Goal: Task Accomplishment & Management: Manage account settings

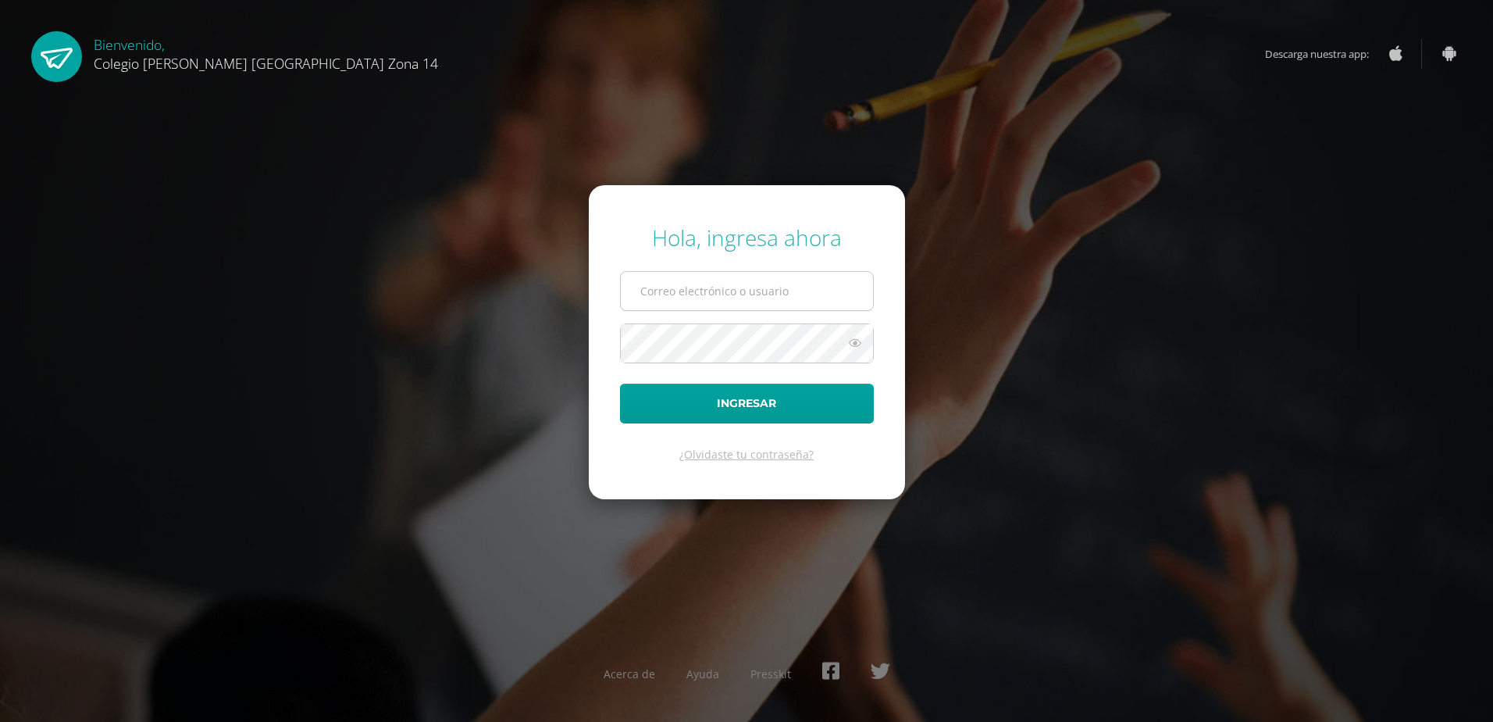
click at [770, 299] on input "text" at bounding box center [747, 291] width 252 height 38
click at [769, 298] on input "text" at bounding box center [747, 291] width 252 height 38
type input "L"
type input "lpolanco3801@gmail.com"
click at [780, 406] on button "Ingresar" at bounding box center [747, 403] width 254 height 40
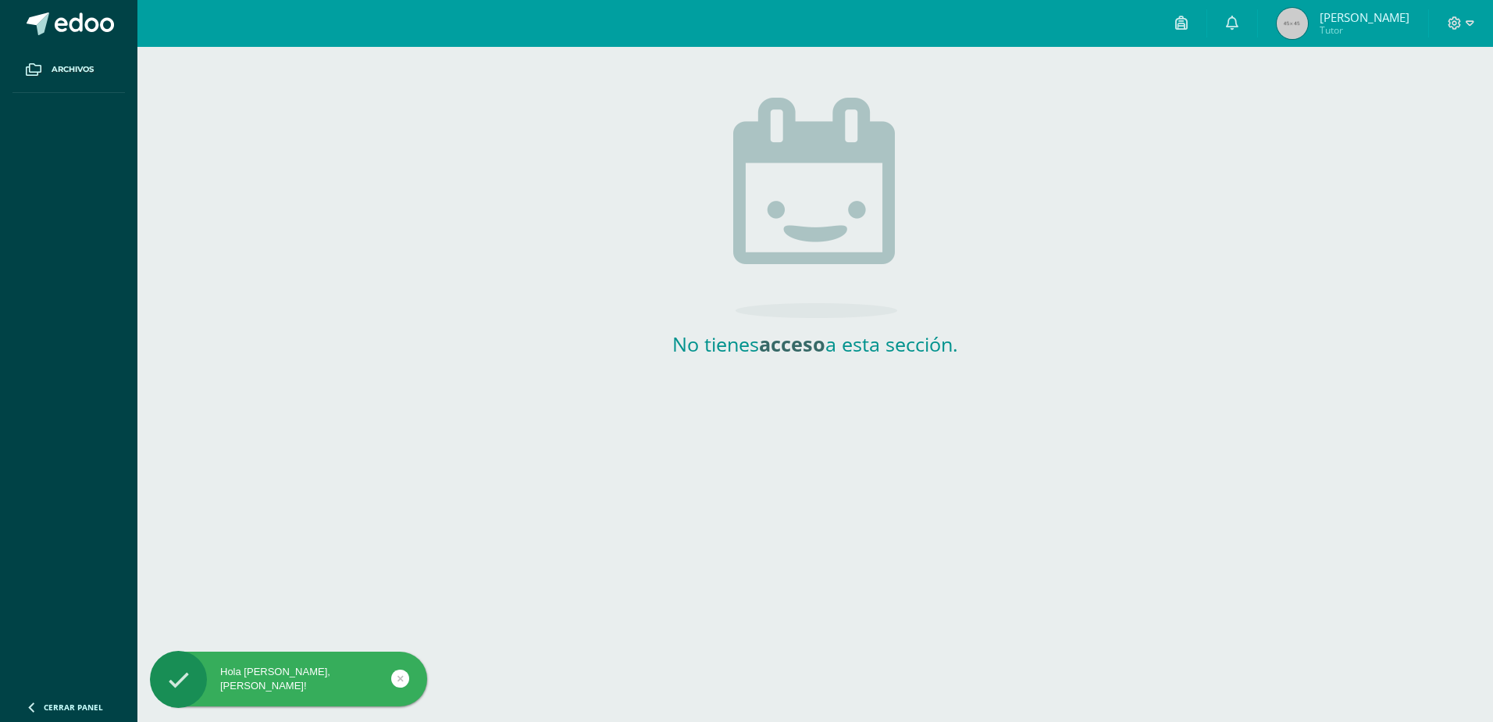
click at [174, 672] on icon at bounding box center [179, 680] width 22 height 55
click at [73, 72] on span "Archivos" at bounding box center [73, 69] width 42 height 12
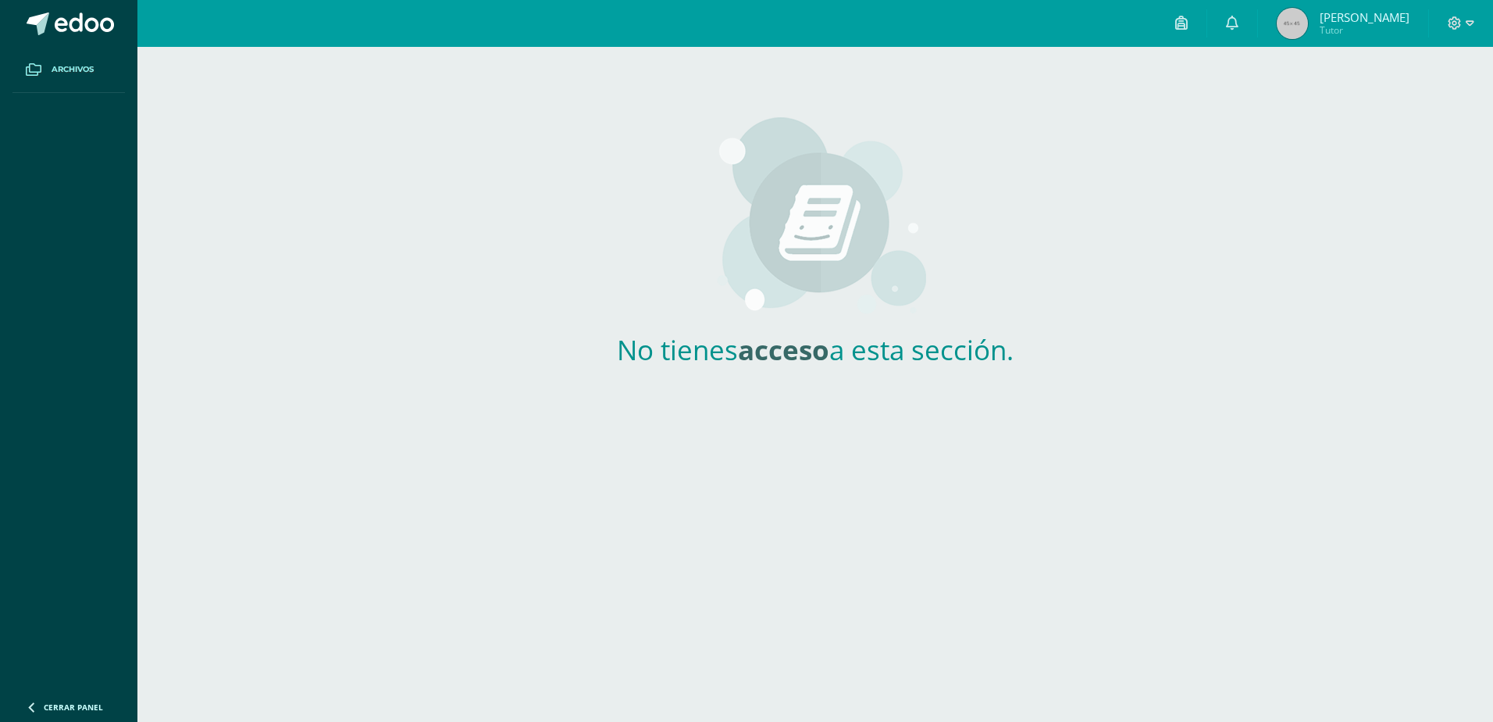
click at [1361, 20] on span "[PERSON_NAME]" at bounding box center [1365, 17] width 90 height 16
click at [1188, 26] on icon at bounding box center [1181, 23] width 12 height 14
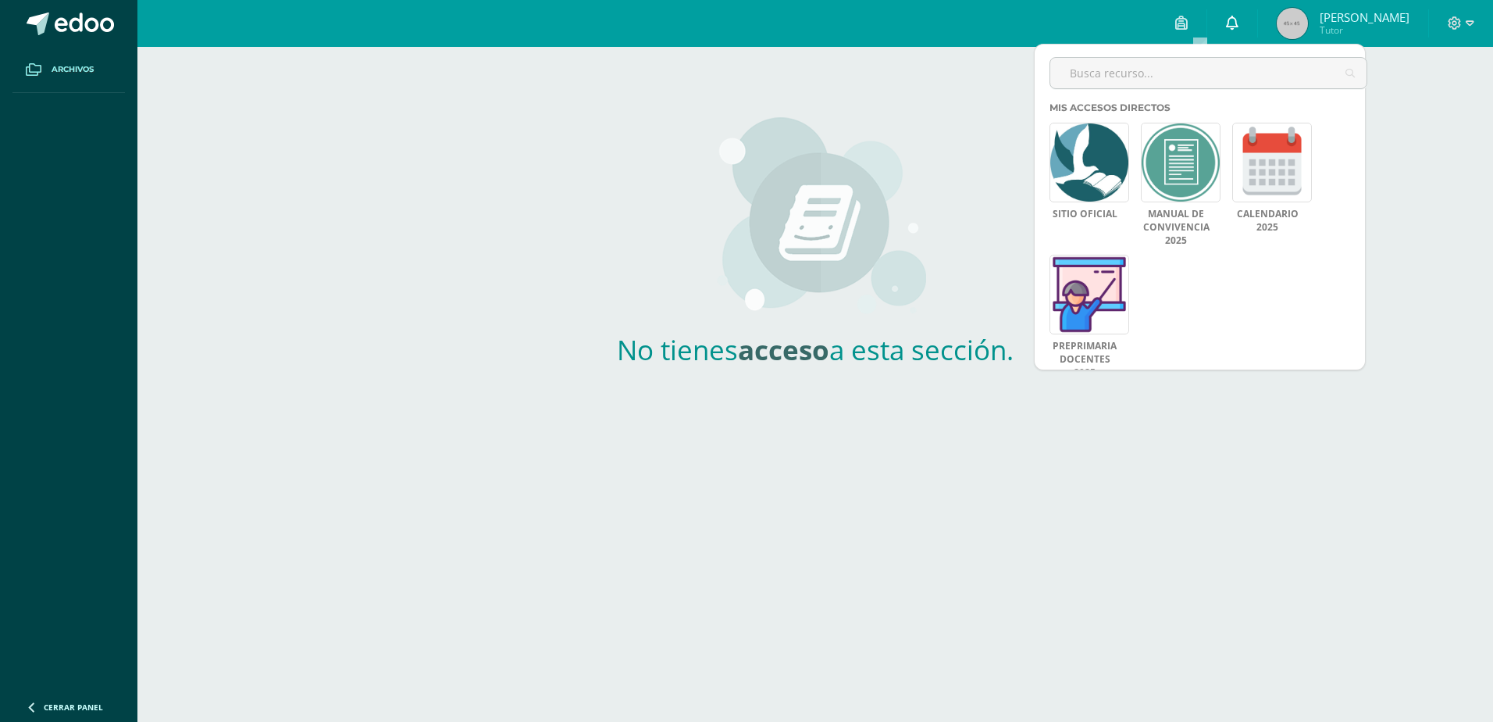
click at [1239, 25] on icon at bounding box center [1232, 23] width 12 height 14
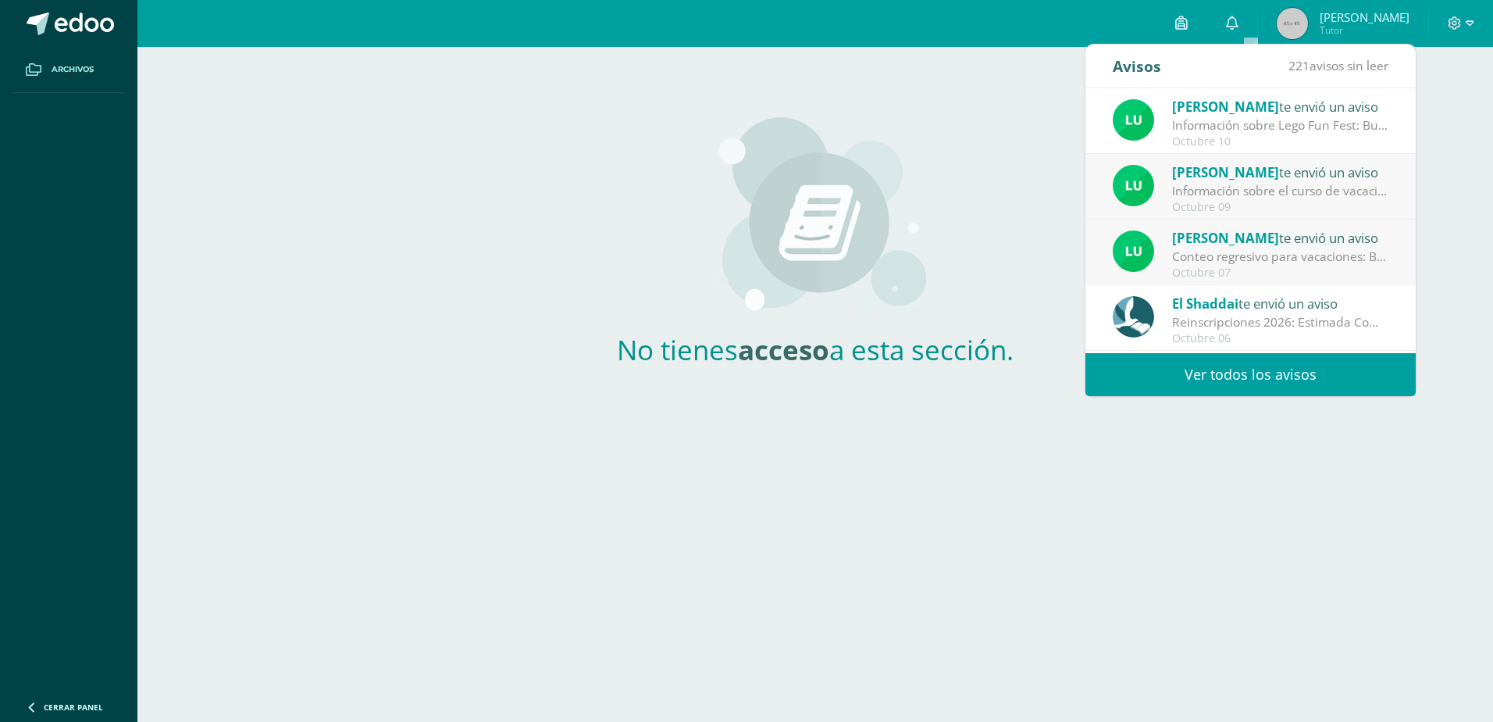
click at [1211, 374] on link "Ver todos los avisos" at bounding box center [1250, 374] width 330 height 43
click at [1265, 362] on link "Ver todos los avisos" at bounding box center [1250, 374] width 330 height 43
click at [1224, 372] on link "Ver todos los avisos" at bounding box center [1250, 374] width 330 height 43
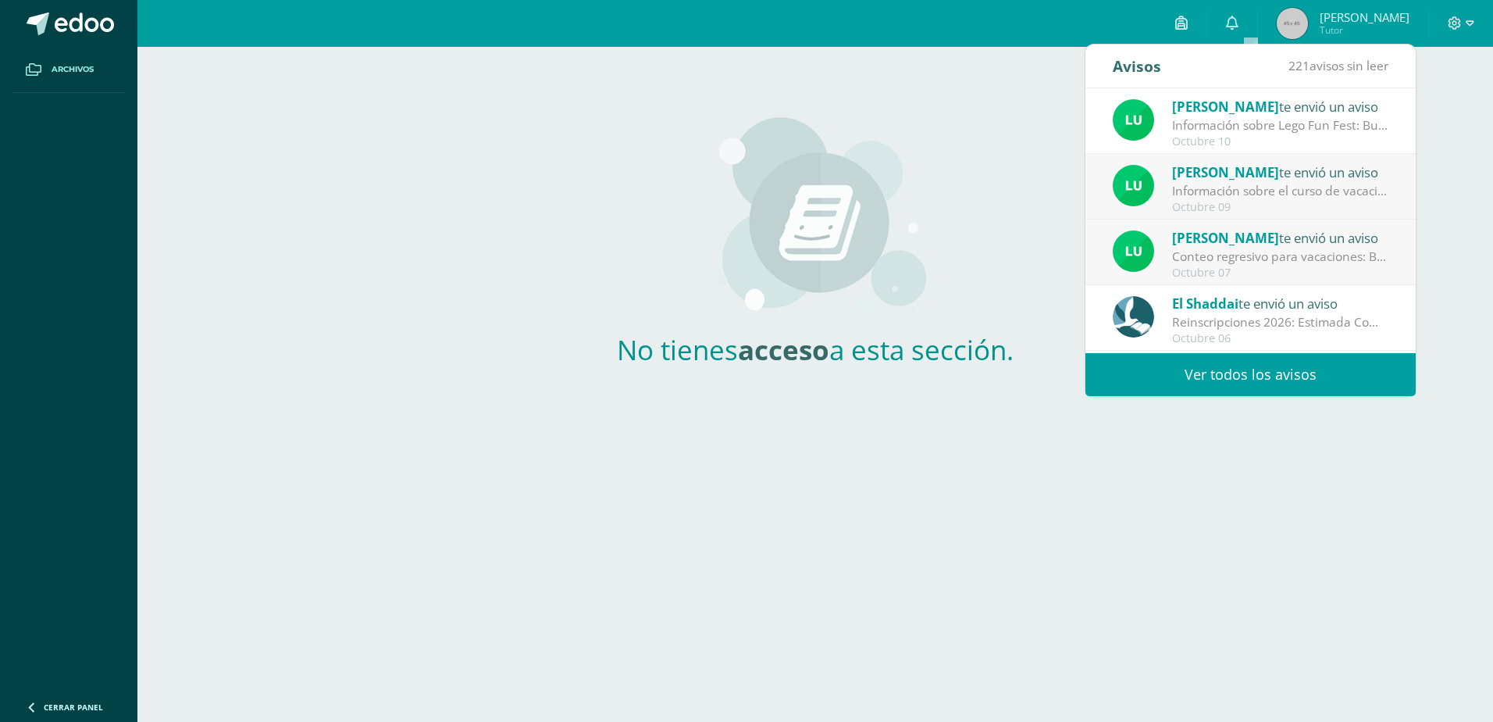
click at [1224, 372] on link "Ver todos los avisos" at bounding box center [1250, 374] width 330 height 43
click at [1225, 373] on link "Ver todos los avisos" at bounding box center [1250, 374] width 330 height 43
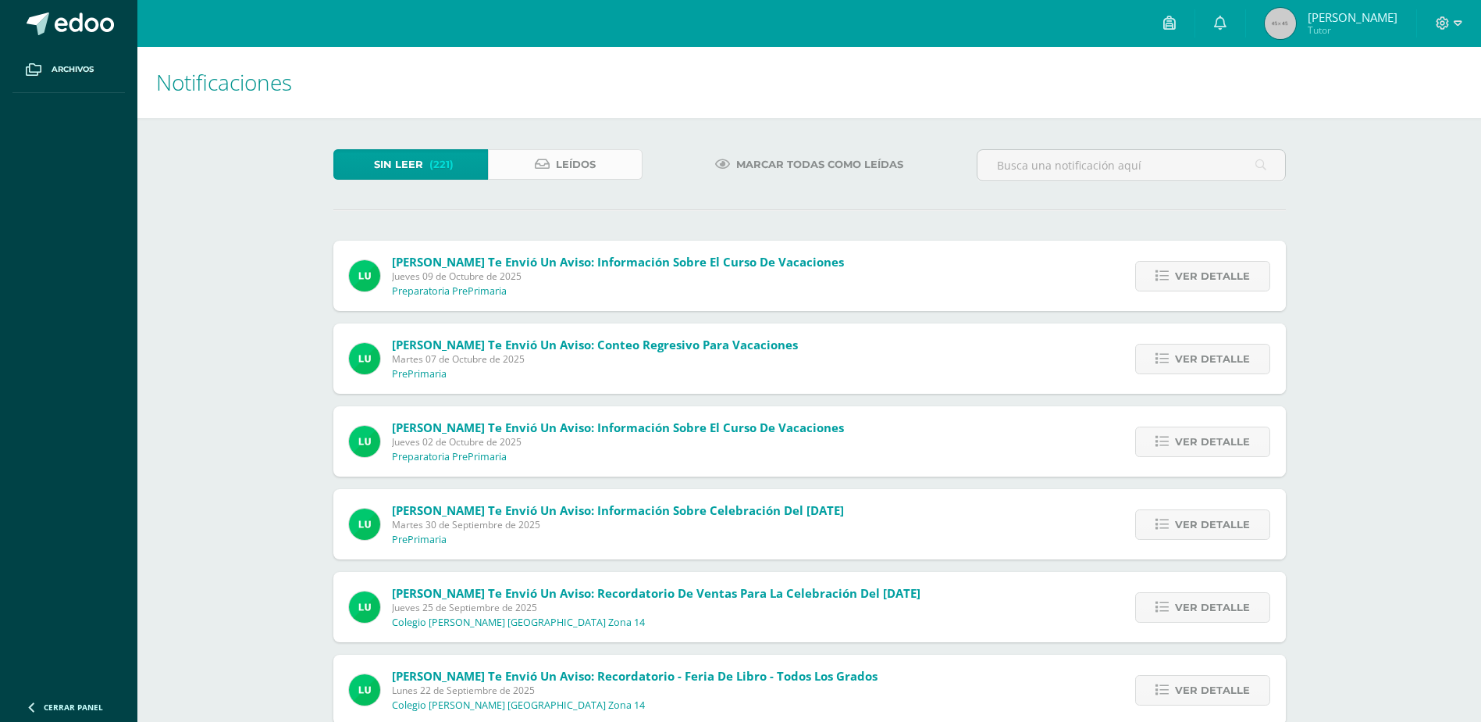
click at [532, 161] on link "Leídos" at bounding box center [565, 164] width 155 height 30
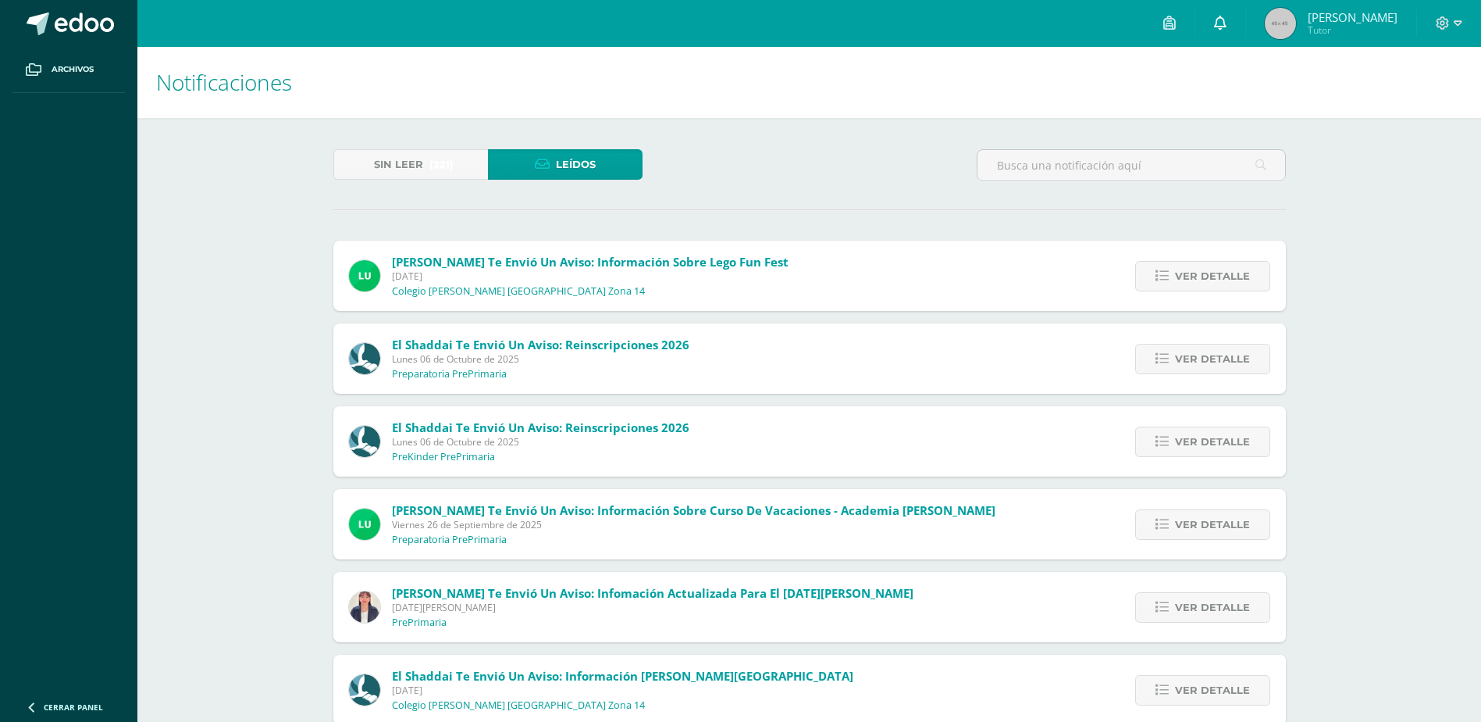
click at [1238, 14] on link at bounding box center [1221, 23] width 50 height 47
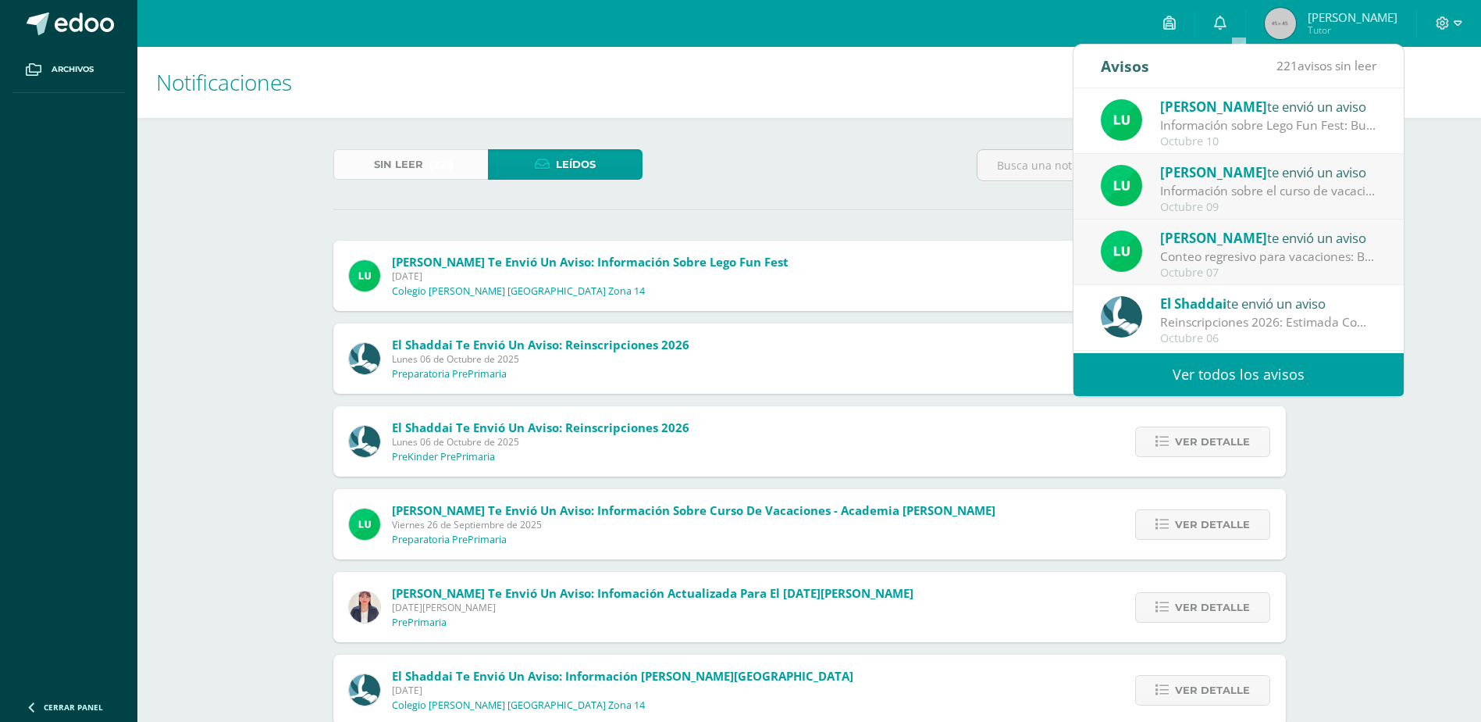
click at [408, 152] on span "Sin leer" at bounding box center [398, 164] width 49 height 29
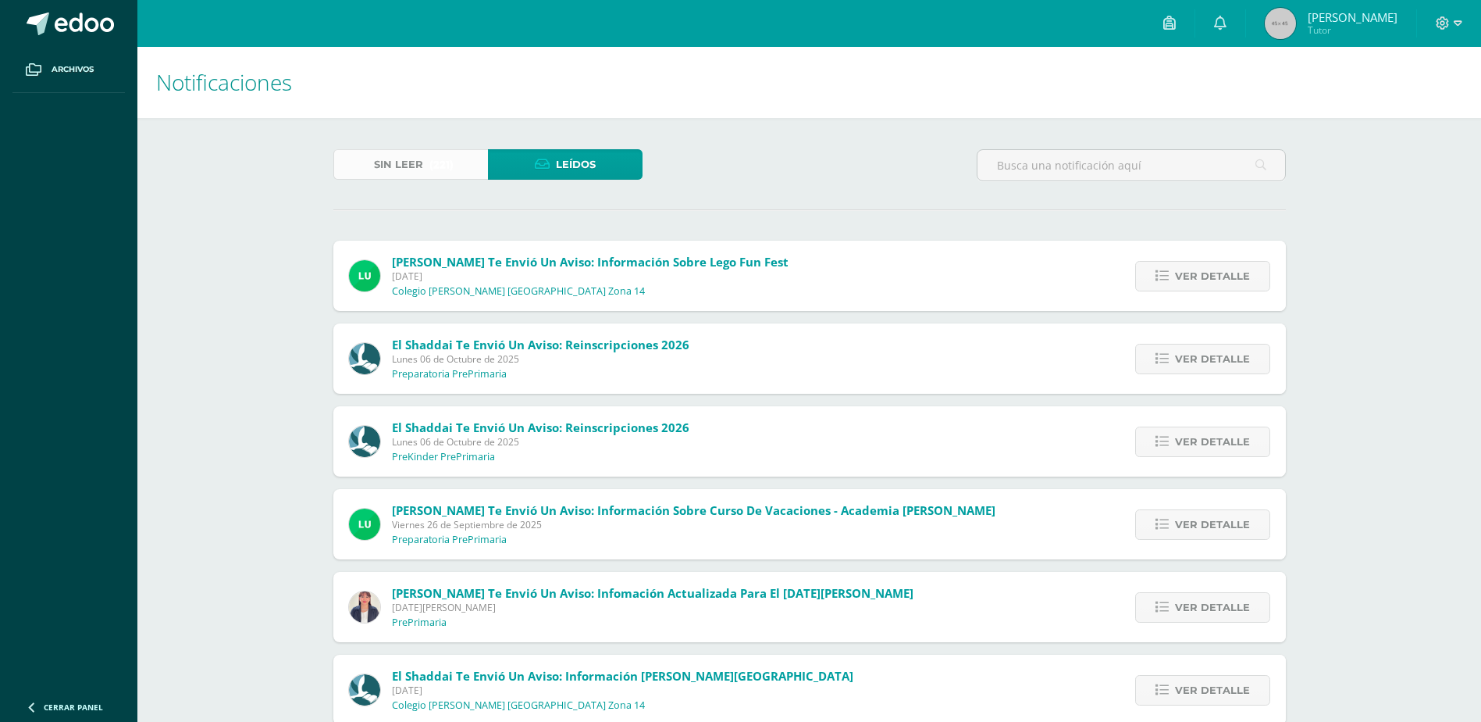
click at [412, 169] on span "Sin leer" at bounding box center [398, 164] width 49 height 29
click at [412, 168] on span "Sin leer" at bounding box center [398, 164] width 49 height 29
click at [73, 63] on span "Archivos" at bounding box center [73, 69] width 42 height 12
click at [103, 27] on span at bounding box center [84, 23] width 59 height 23
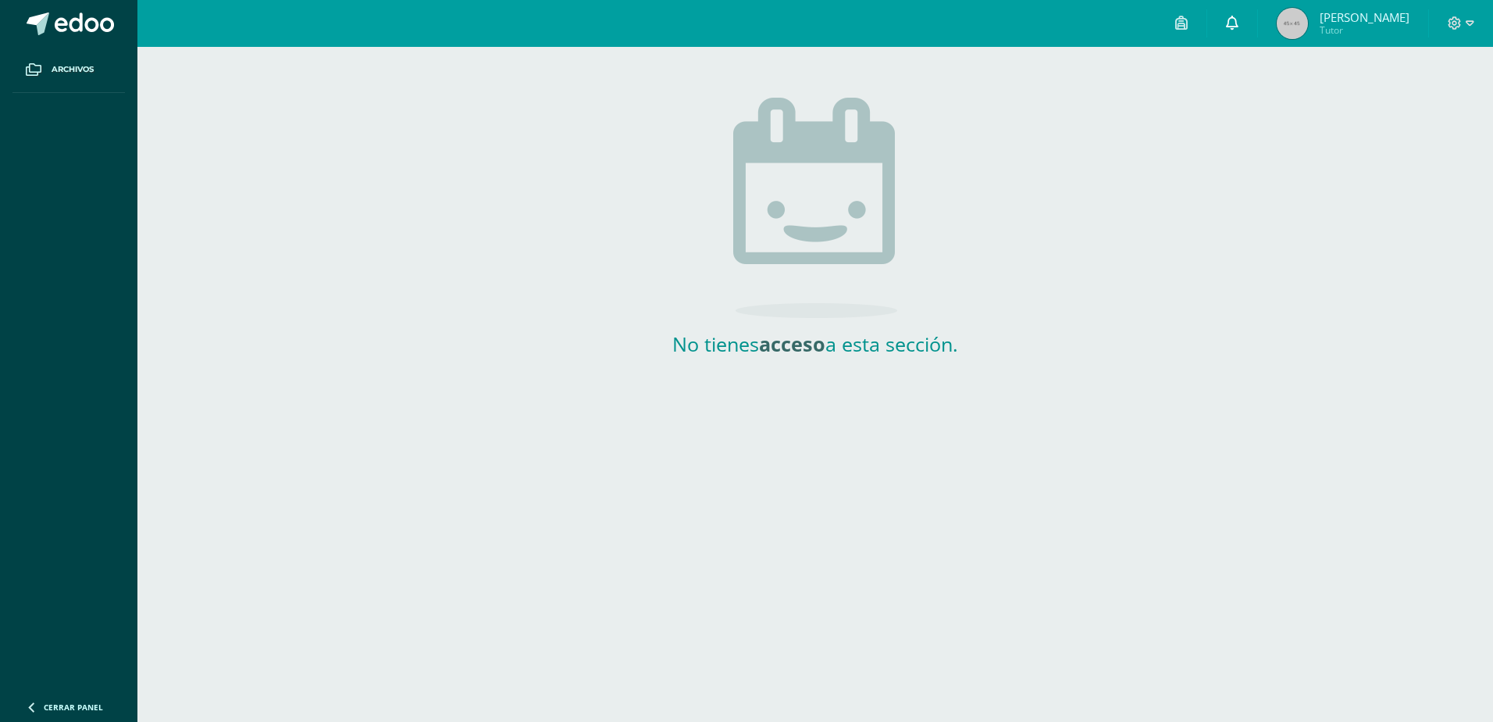
click at [1239, 18] on icon at bounding box center [1232, 23] width 12 height 14
